Goal: Transaction & Acquisition: Subscribe to service/newsletter

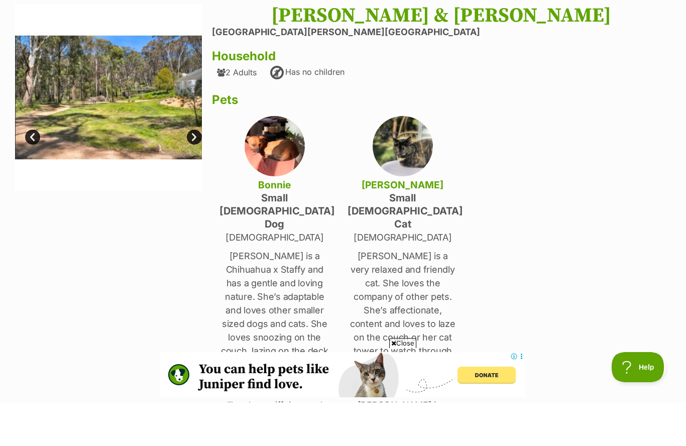
scroll to position [44, 0]
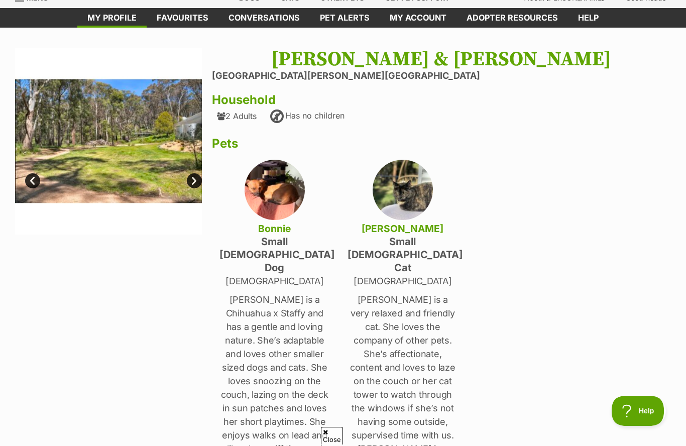
click at [177, 20] on link "Favourites" at bounding box center [183, 18] width 72 height 20
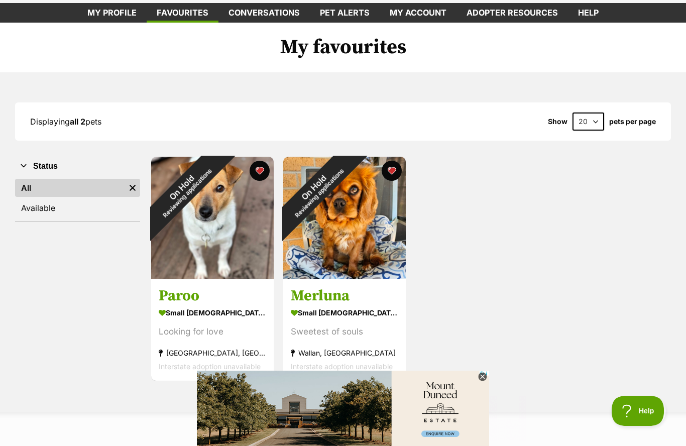
click at [217, 223] on div "On Hold Reviewing applications" at bounding box center [184, 190] width 66 height 66
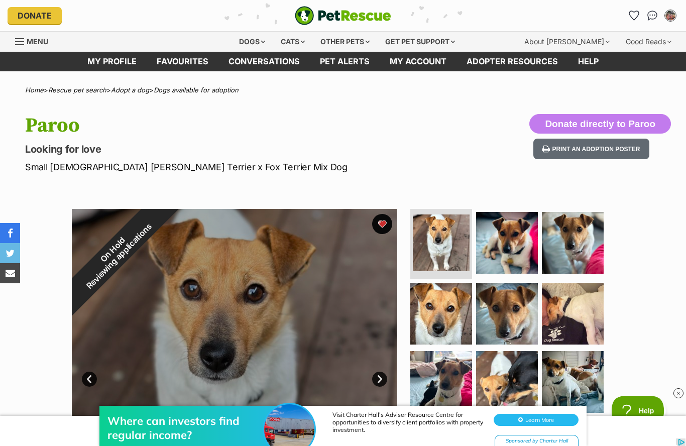
click at [510, 250] on img at bounding box center [507, 243] width 62 height 62
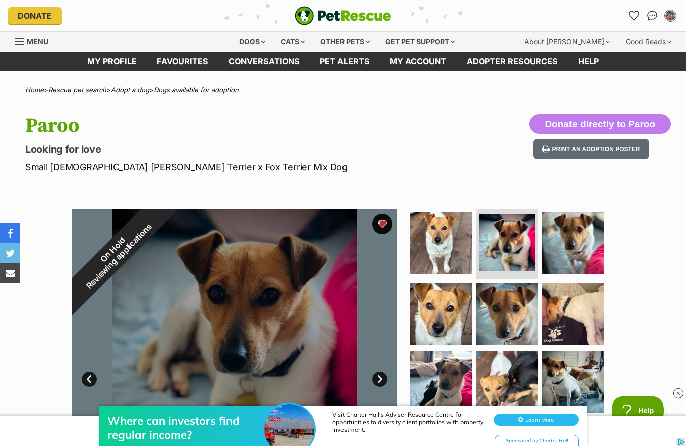
click at [589, 246] on img at bounding box center [573, 243] width 62 height 62
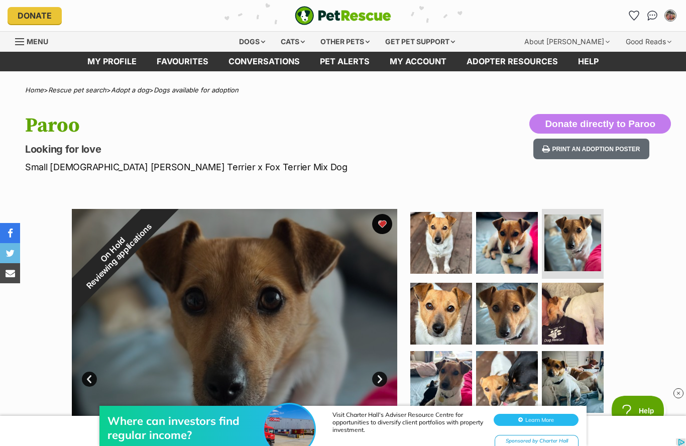
click at [442, 319] on img at bounding box center [441, 314] width 62 height 62
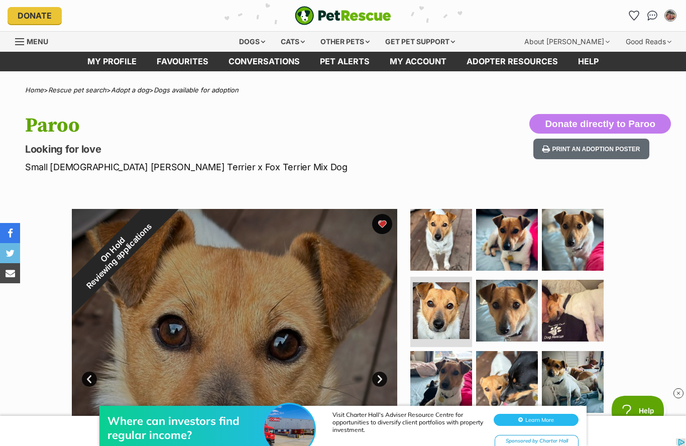
click at [517, 314] on img at bounding box center [507, 311] width 62 height 62
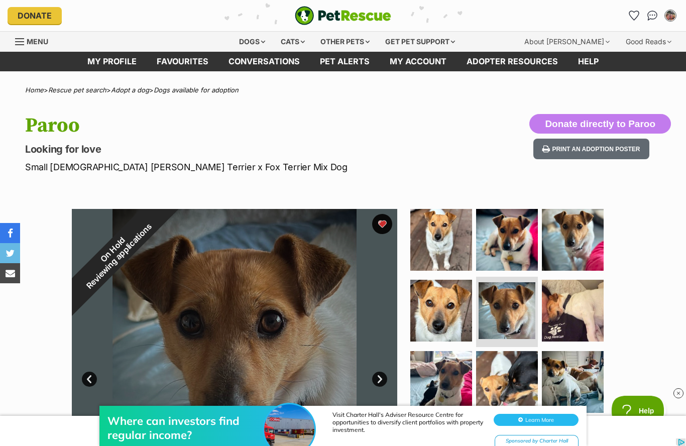
click at [575, 310] on img at bounding box center [573, 311] width 62 height 62
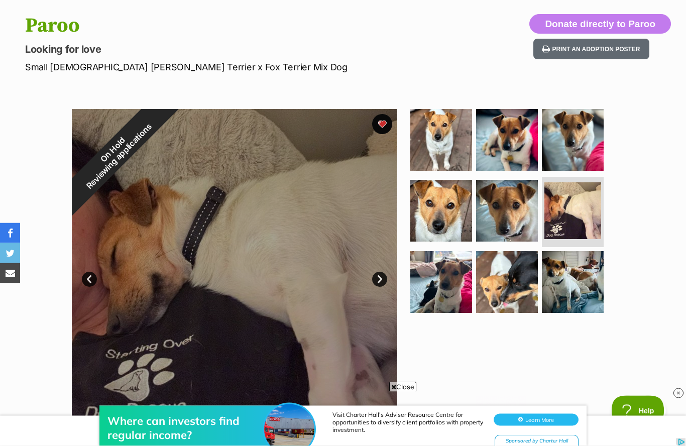
scroll to position [100, 0]
click at [438, 279] on img at bounding box center [441, 282] width 62 height 62
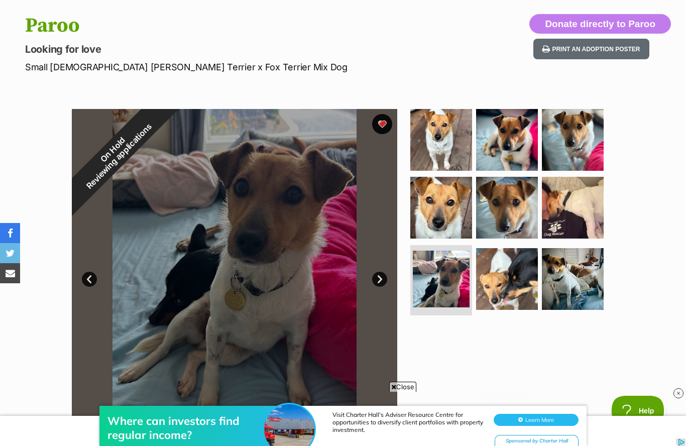
click at [513, 288] on img at bounding box center [507, 279] width 62 height 62
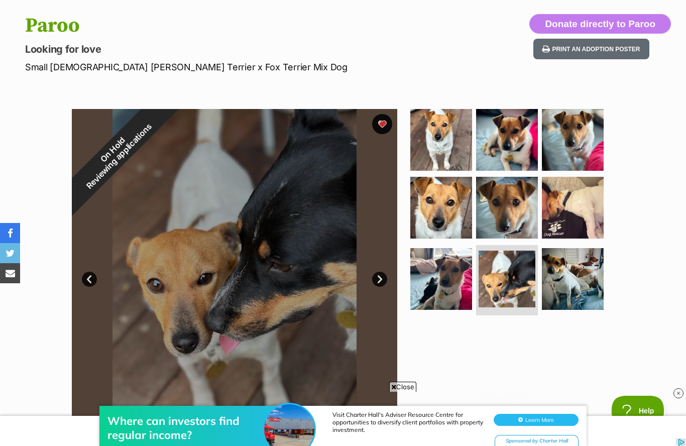
click at [575, 280] on img at bounding box center [573, 279] width 62 height 62
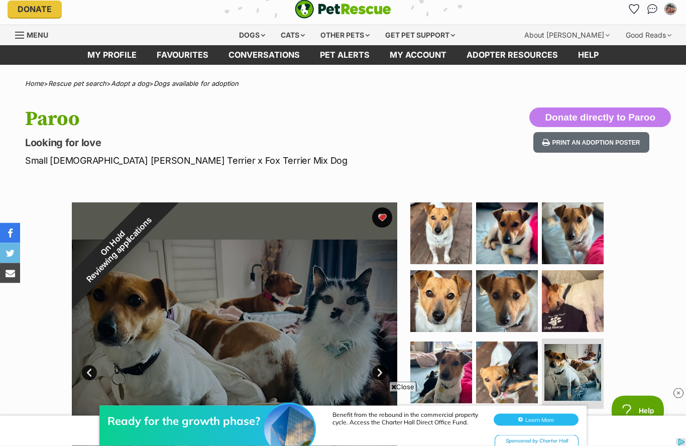
scroll to position [0, 0]
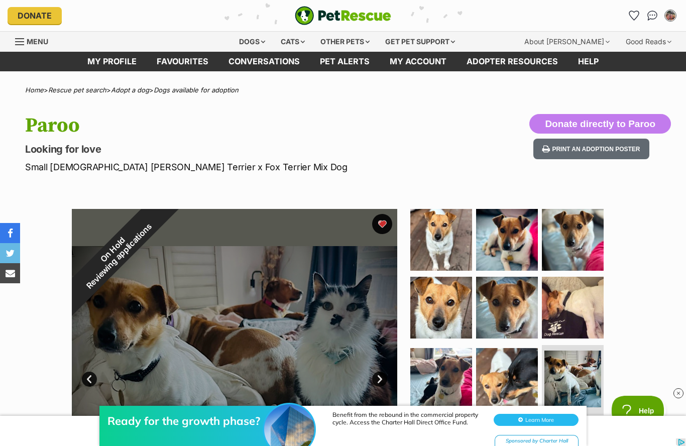
click at [356, 43] on div "Other pets" at bounding box center [344, 42] width 63 height 20
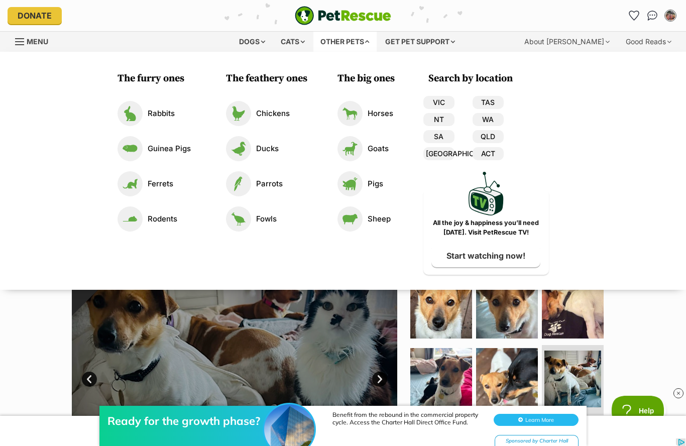
click at [250, 46] on div "Dogs" at bounding box center [252, 42] width 40 height 20
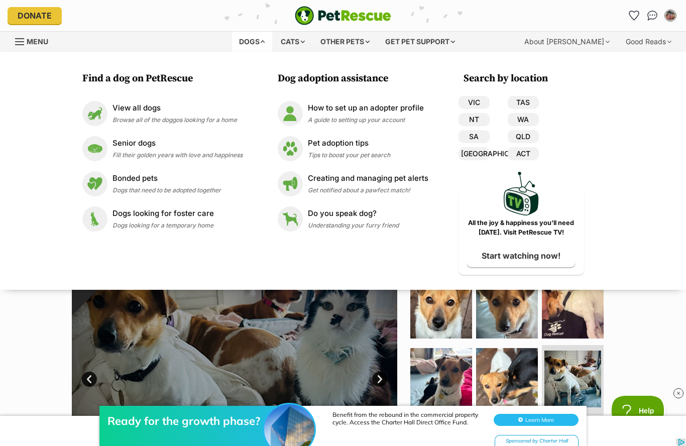
click at [149, 112] on p "View all dogs" at bounding box center [174, 108] width 125 height 12
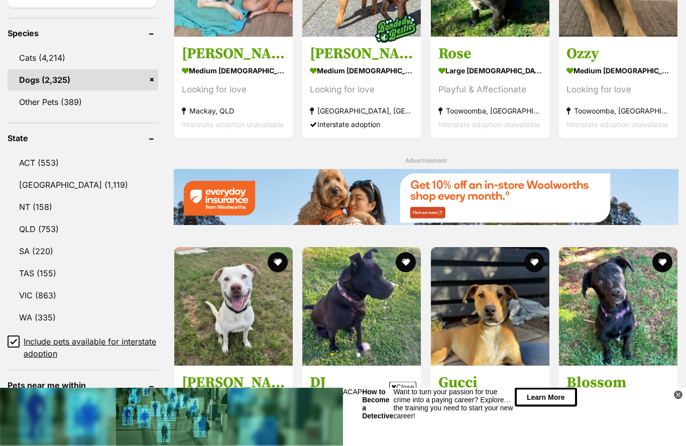
scroll to position [410, 0]
click at [44, 299] on link "VIC (863)" at bounding box center [83, 295] width 151 height 21
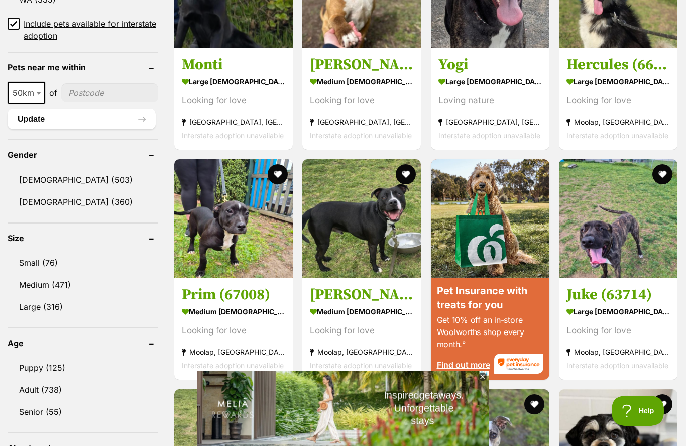
scroll to position [733, 0]
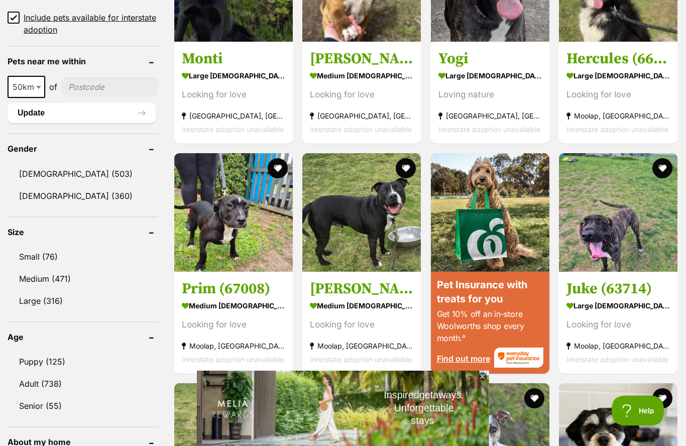
click at [51, 257] on link "Small (76)" at bounding box center [83, 257] width 151 height 21
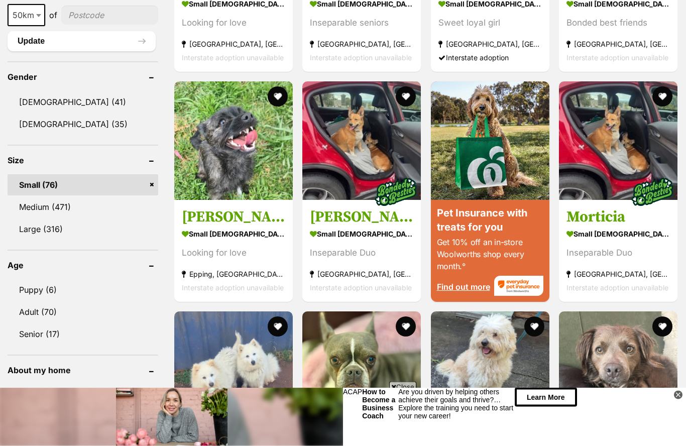
scroll to position [806, 0]
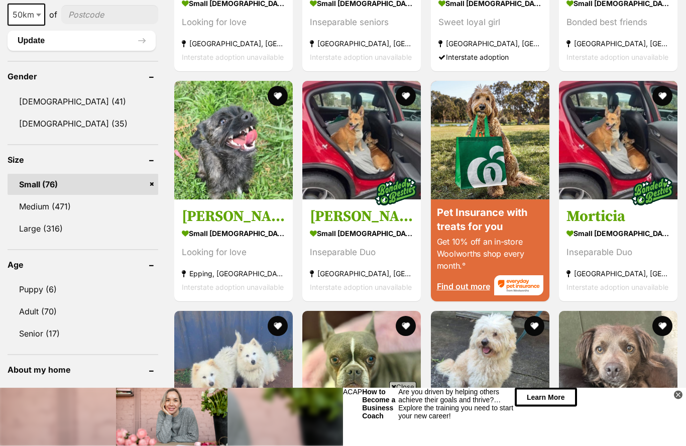
click at [34, 308] on link "Adult (70)" at bounding box center [83, 311] width 151 height 21
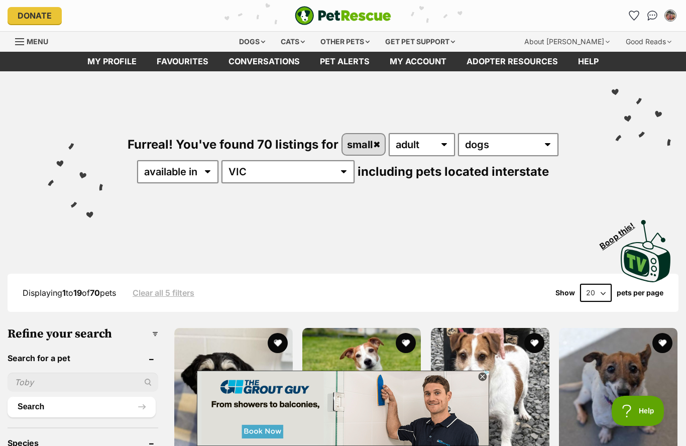
click at [486, 376] on icon at bounding box center [482, 377] width 9 height 9
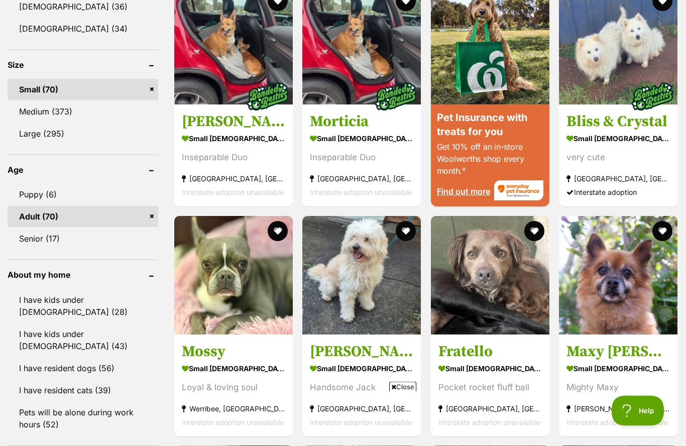
click at [62, 380] on link "I have resident cats (39)" at bounding box center [83, 390] width 151 height 21
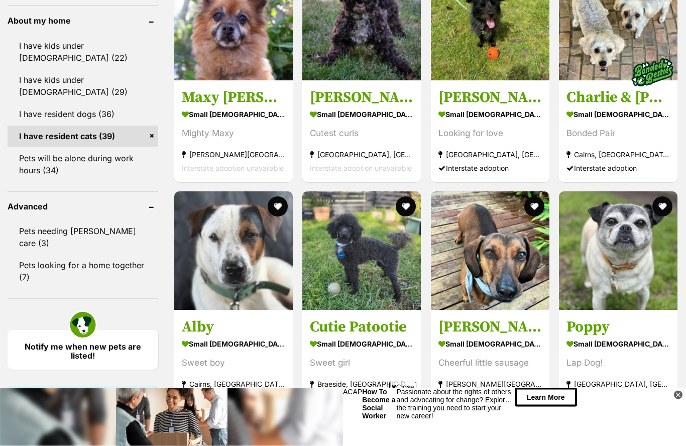
scroll to position [1177, 0]
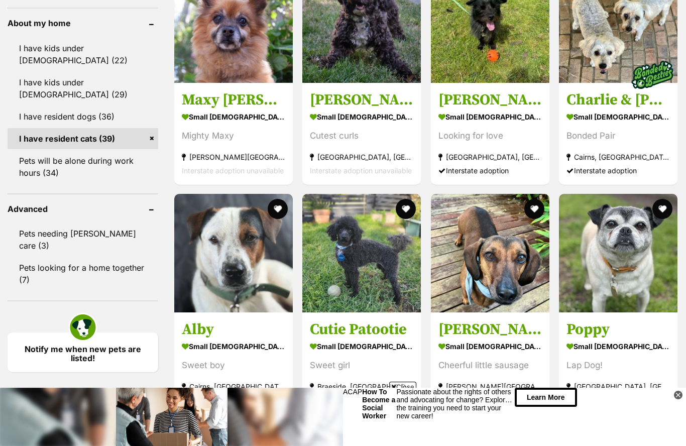
click at [93, 106] on link "I have resident dogs (36)" at bounding box center [83, 116] width 151 height 21
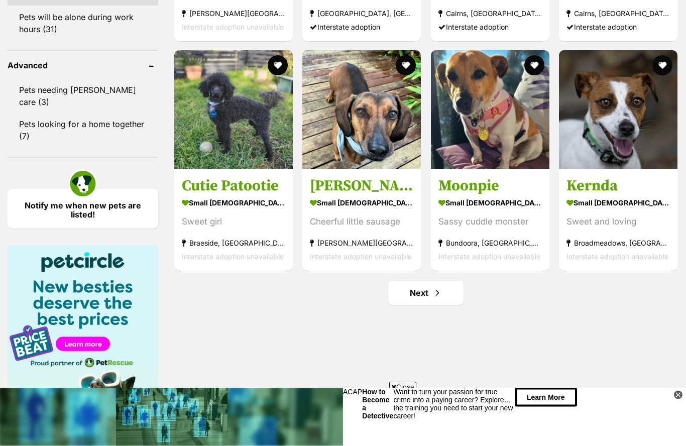
scroll to position [1321, 0]
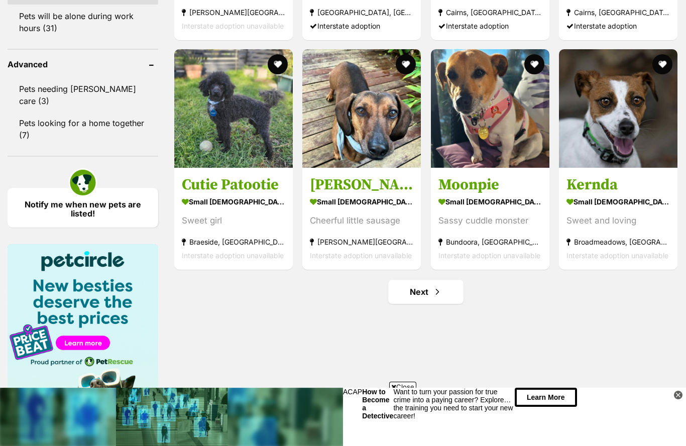
click at [106, 188] on link "Notify me when new pets are listed!" at bounding box center [83, 208] width 151 height 40
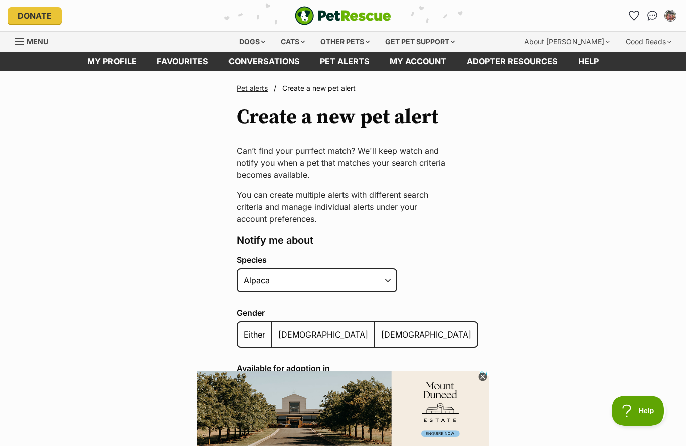
click at [388, 280] on select "Alpaca Bird Cat Chicken Cow Dog Donkey Duck Ferret Fish Goat Goose Guinea Fowl …" at bounding box center [317, 280] width 161 height 24
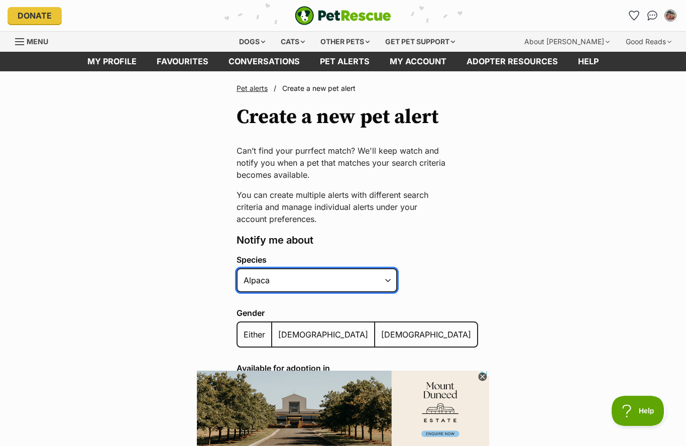
select select "1"
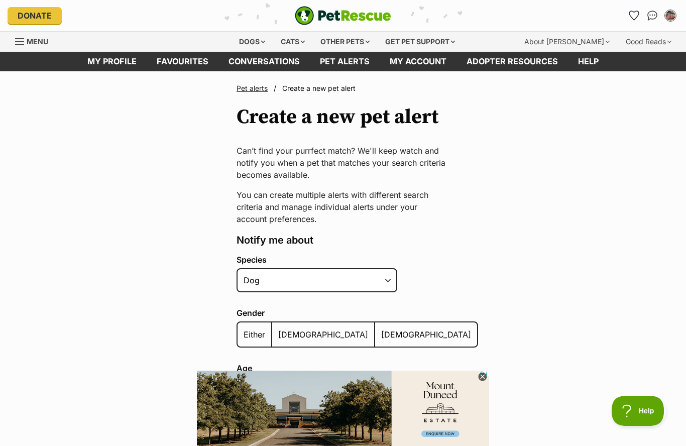
click at [253, 336] on span "Either" at bounding box center [255, 334] width 22 height 10
click at [243, 328] on input "Either" at bounding box center [243, 328] width 0 height 1
radio input "true"
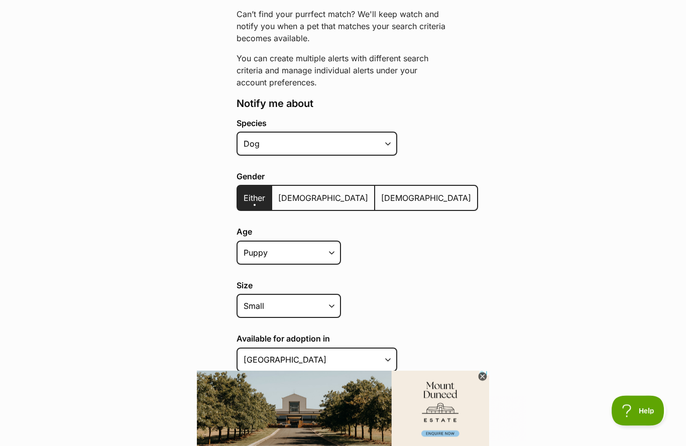
scroll to position [137, 0]
click at [333, 251] on select "Puppy Adult Senior All ages" at bounding box center [289, 252] width 104 height 24
select select "adult"
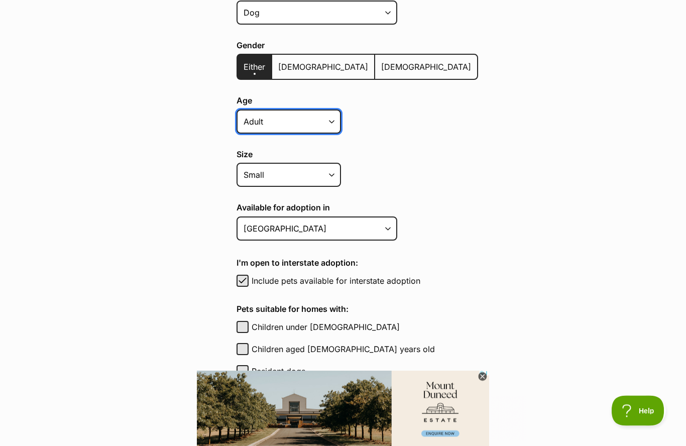
scroll to position [271, 0]
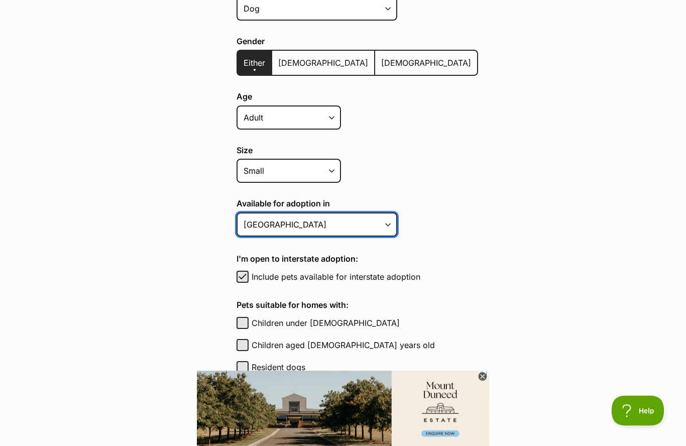
click at [390, 220] on select "Australian Capital Territory New South Wales Northern Territory Queensland Sout…" at bounding box center [317, 225] width 161 height 24
select select "2"
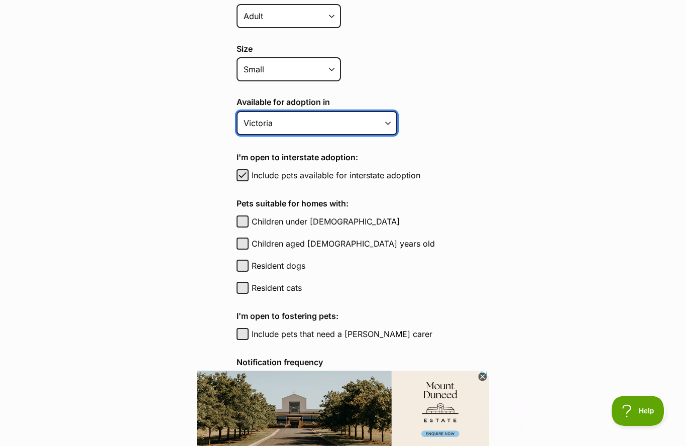
scroll to position [380, 0]
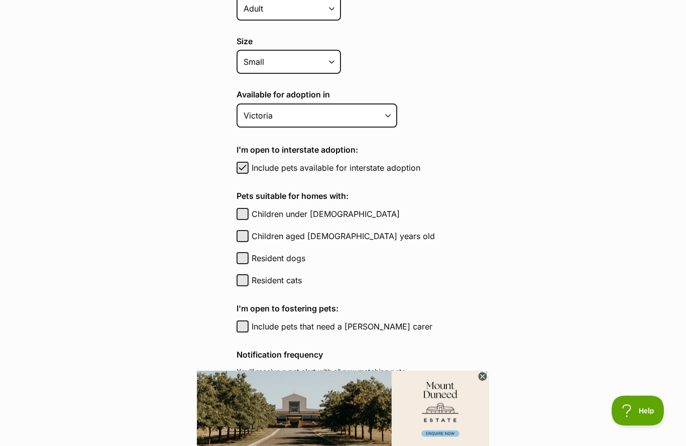
click at [246, 284] on button "Resident cats" at bounding box center [243, 281] width 12 height 12
checkbox input "true"
click at [246, 257] on button "Resident dogs" at bounding box center [243, 258] width 12 height 12
checkbox input "true"
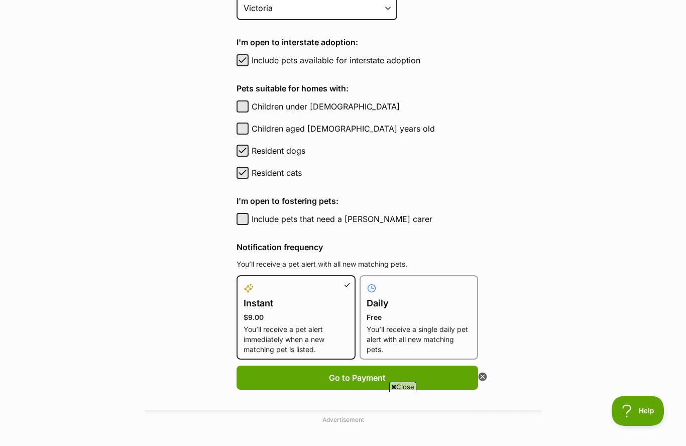
scroll to position [0, 0]
click at [413, 326] on p "You’ll receive a single daily pet alert with all new matching pets." at bounding box center [419, 339] width 105 height 30
click at [366, 282] on input "Daily Free You’ll receive a single daily pet alert with all new matching pets." at bounding box center [366, 281] width 1 height 1
radio input "true"
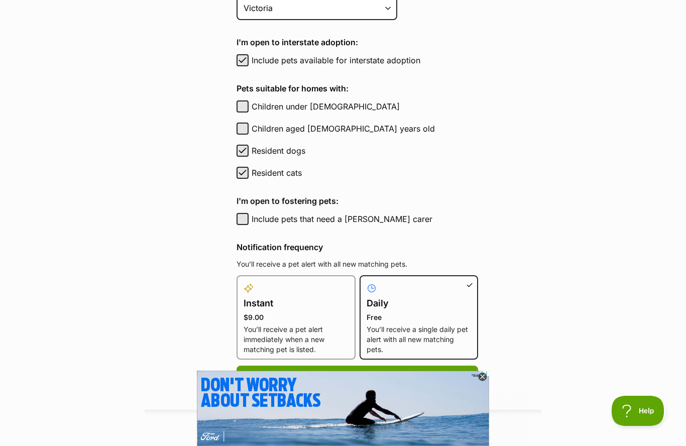
click at [363, 376] on button "Create Alert" at bounding box center [358, 378] width 242 height 24
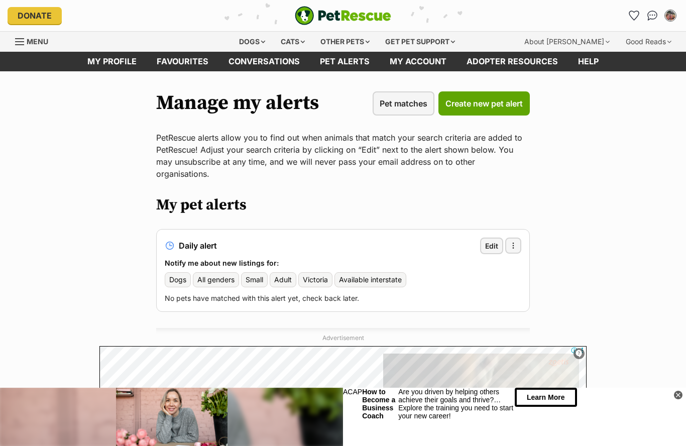
click at [259, 43] on div "Dogs" at bounding box center [252, 42] width 40 height 20
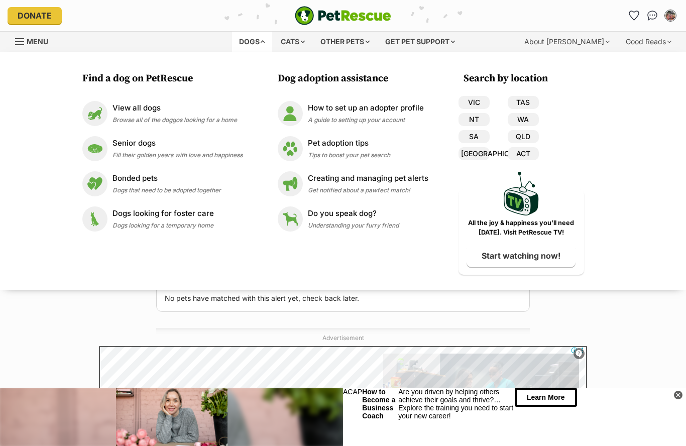
click at [154, 109] on p "View all dogs" at bounding box center [174, 108] width 125 height 12
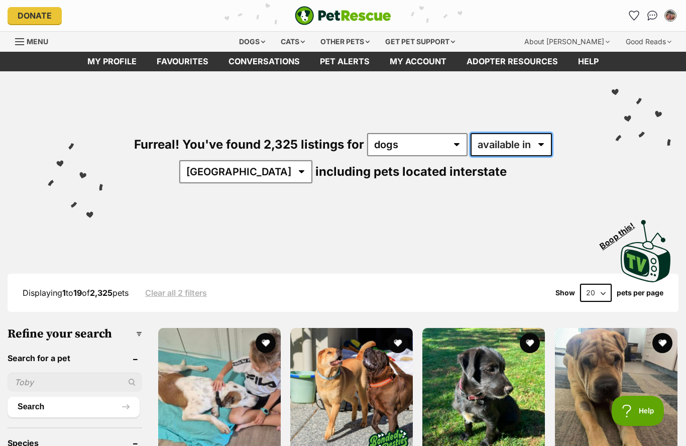
click at [542, 143] on select "available in located in" at bounding box center [511, 144] width 81 height 23
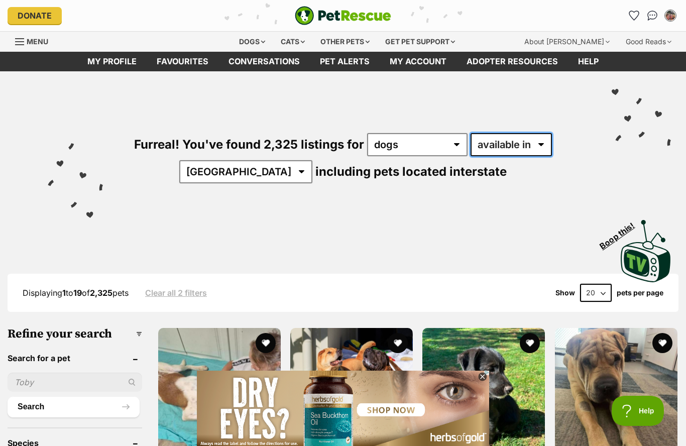
select select "disabled"
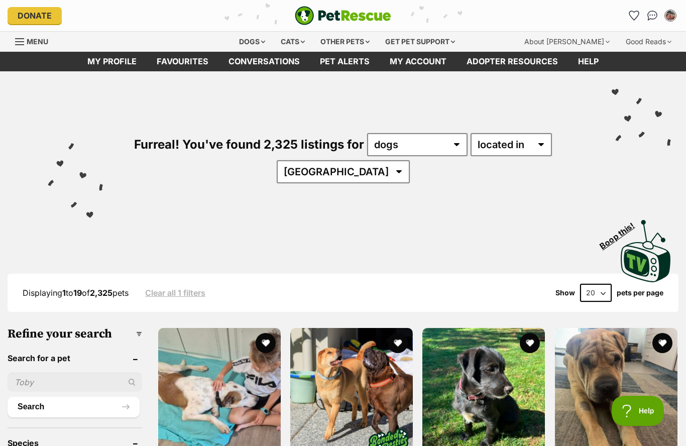
click at [539, 143] on select "available in located in" at bounding box center [511, 144] width 81 height 23
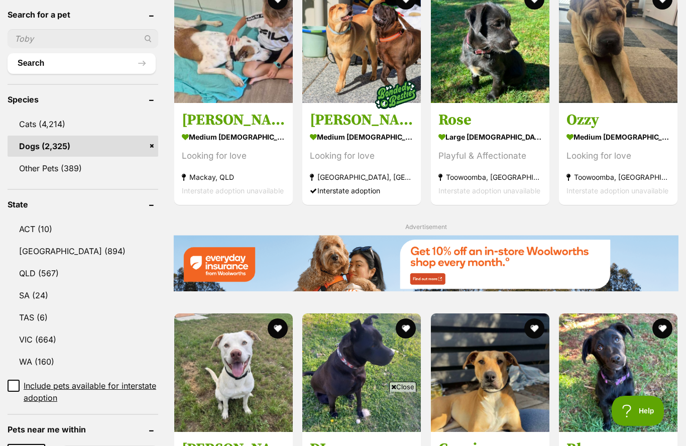
scroll to position [381, 0]
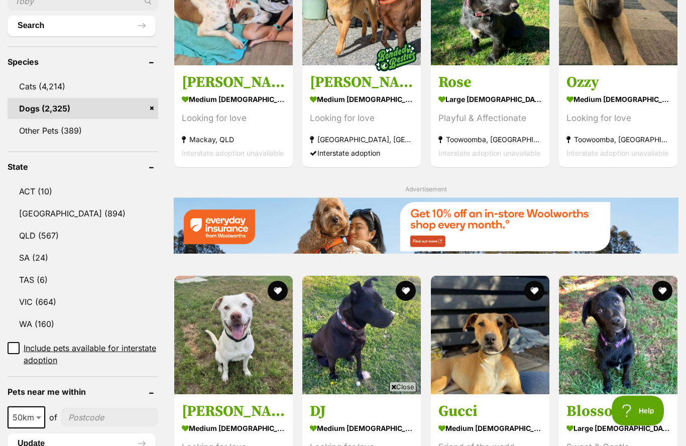
click at [41, 300] on link "VIC (664)" at bounding box center [83, 302] width 151 height 21
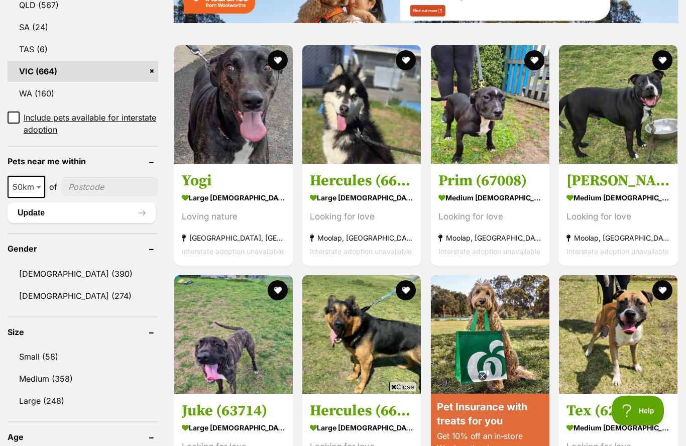
scroll to position [612, 0]
click at [43, 353] on link "Small (58)" at bounding box center [83, 356] width 151 height 21
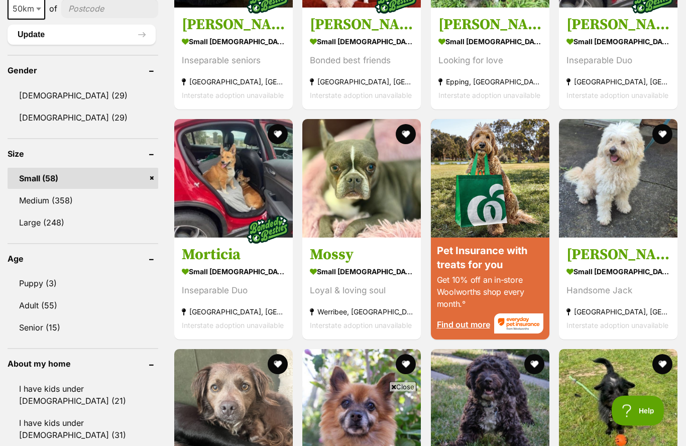
scroll to position [768, 0]
click at [35, 302] on link "Adult (55)" at bounding box center [83, 305] width 151 height 21
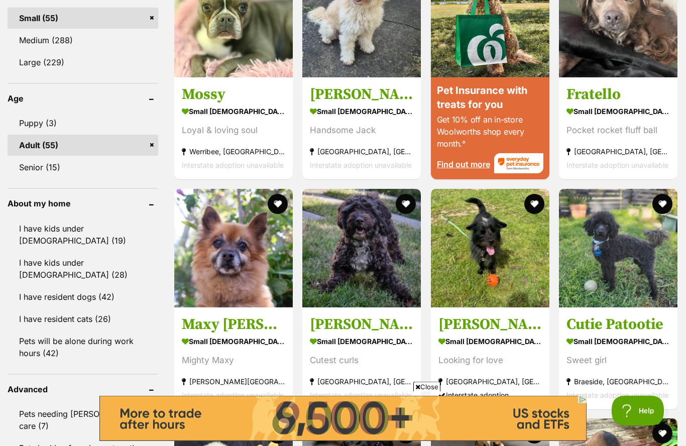
scroll to position [936, 0]
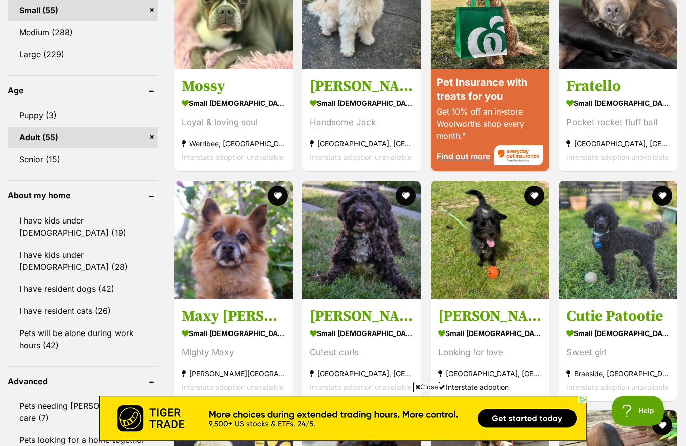
click at [42, 278] on link "I have resident dogs (42)" at bounding box center [83, 288] width 151 height 21
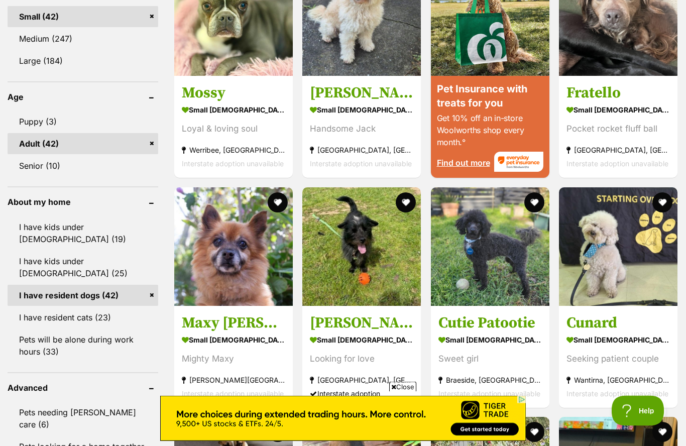
scroll to position [930, 0]
click at [54, 307] on link "I have resident cats (23)" at bounding box center [83, 317] width 151 height 21
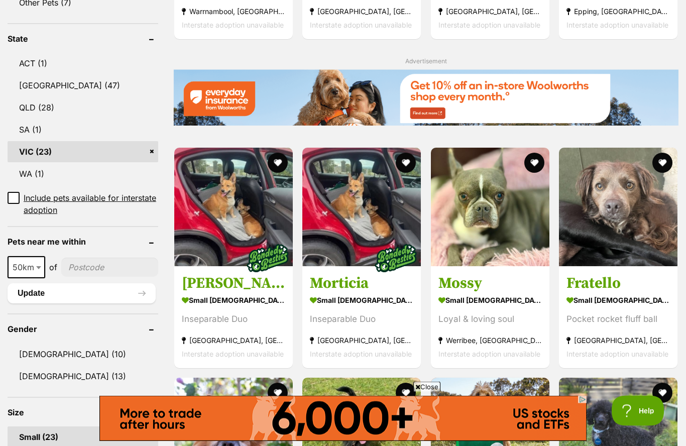
scroll to position [509, 0]
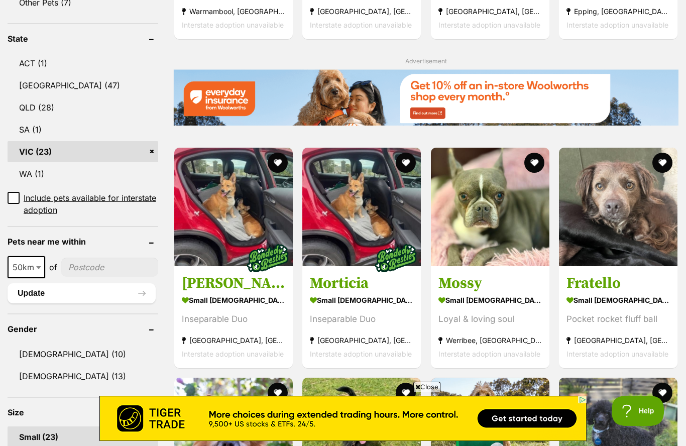
click at [617, 220] on img at bounding box center [618, 207] width 119 height 119
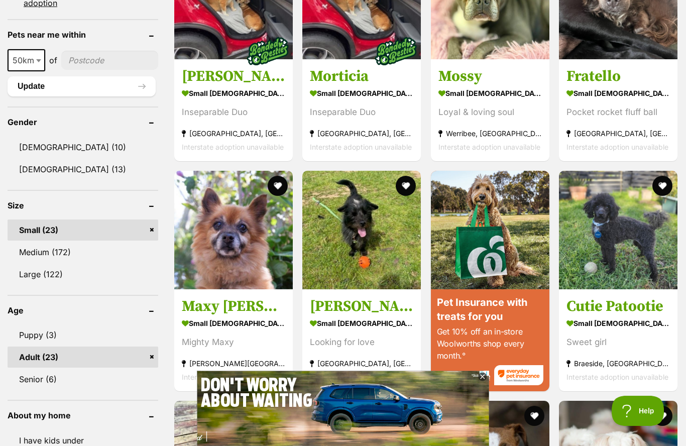
scroll to position [0, 0]
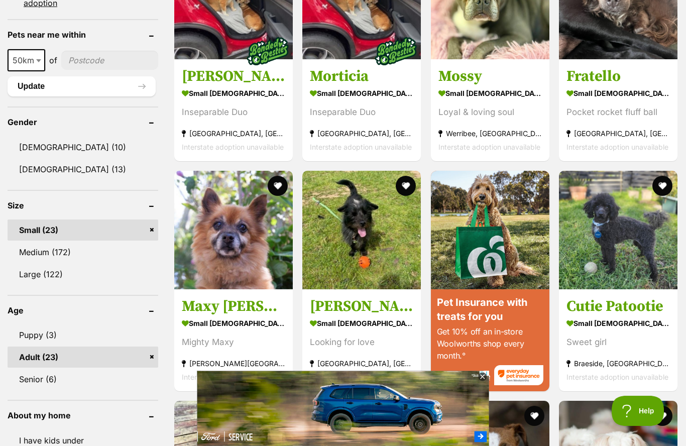
click at [234, 251] on img at bounding box center [233, 230] width 119 height 119
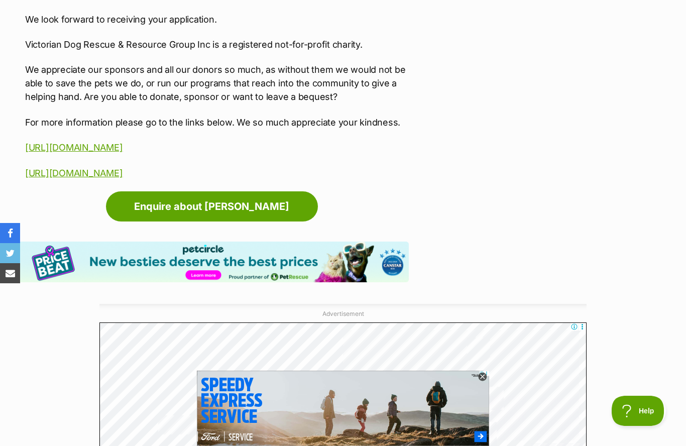
scroll to position [1665, 0]
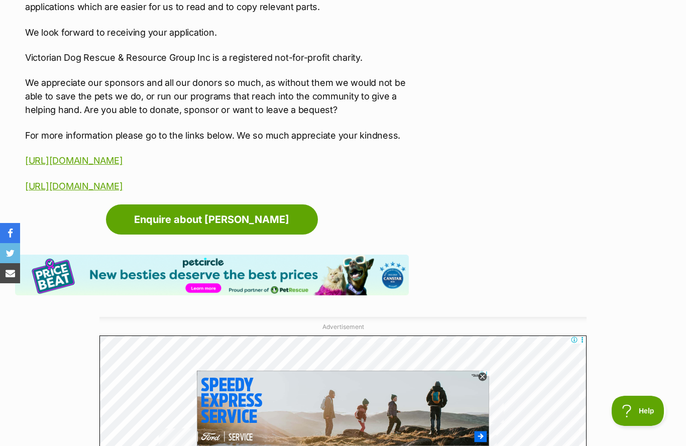
click at [481, 381] on icon at bounding box center [482, 377] width 9 height 9
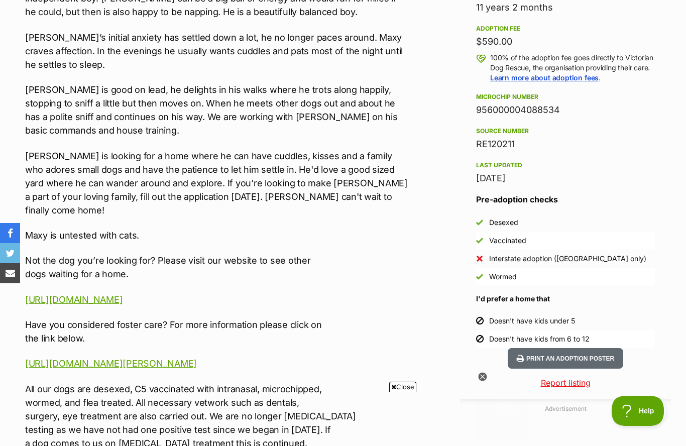
scroll to position [0, 0]
